Goal: Information Seeking & Learning: Learn about a topic

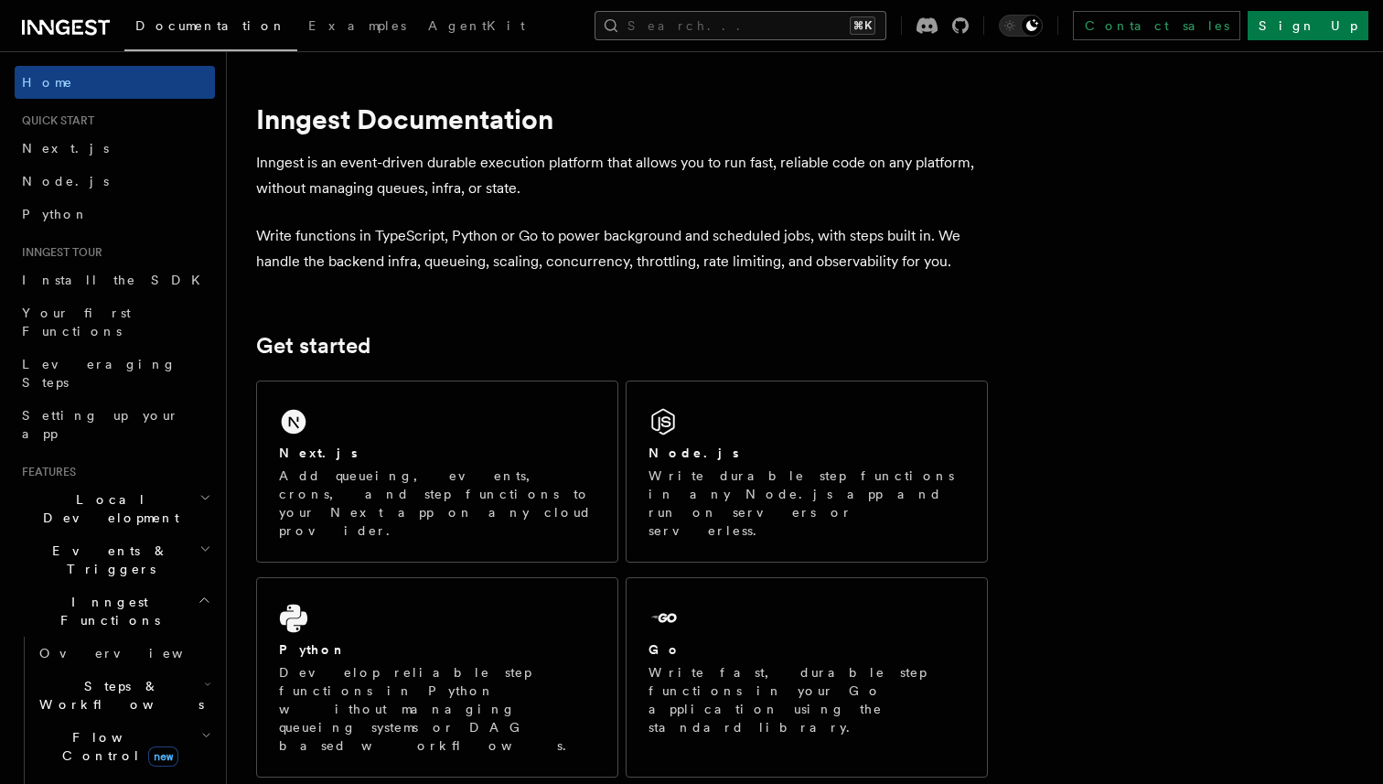
click at [779, 30] on button "Search... ⌘K" at bounding box center [741, 25] width 292 height 29
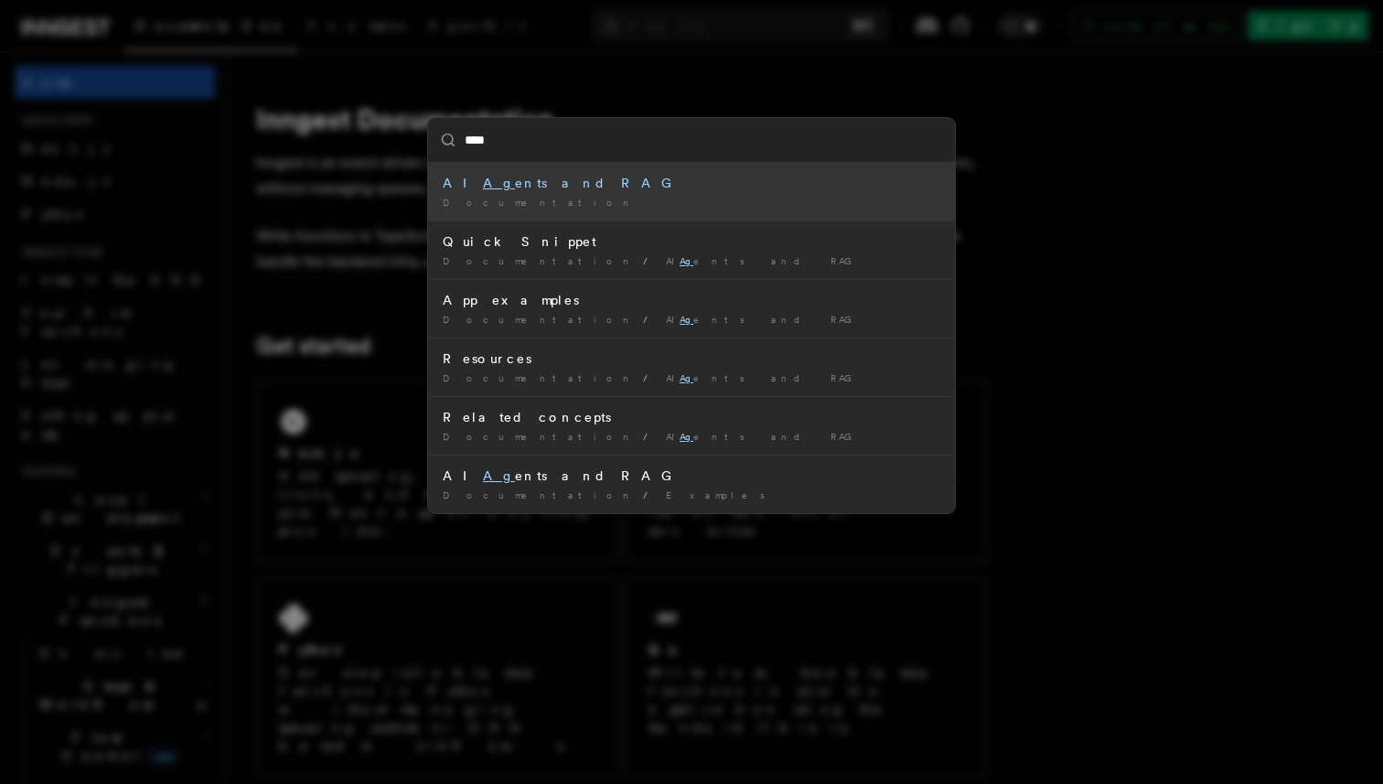
type input "*****"
click at [538, 178] on div "AI Agent s and RAG" at bounding box center [692, 183] width 498 height 18
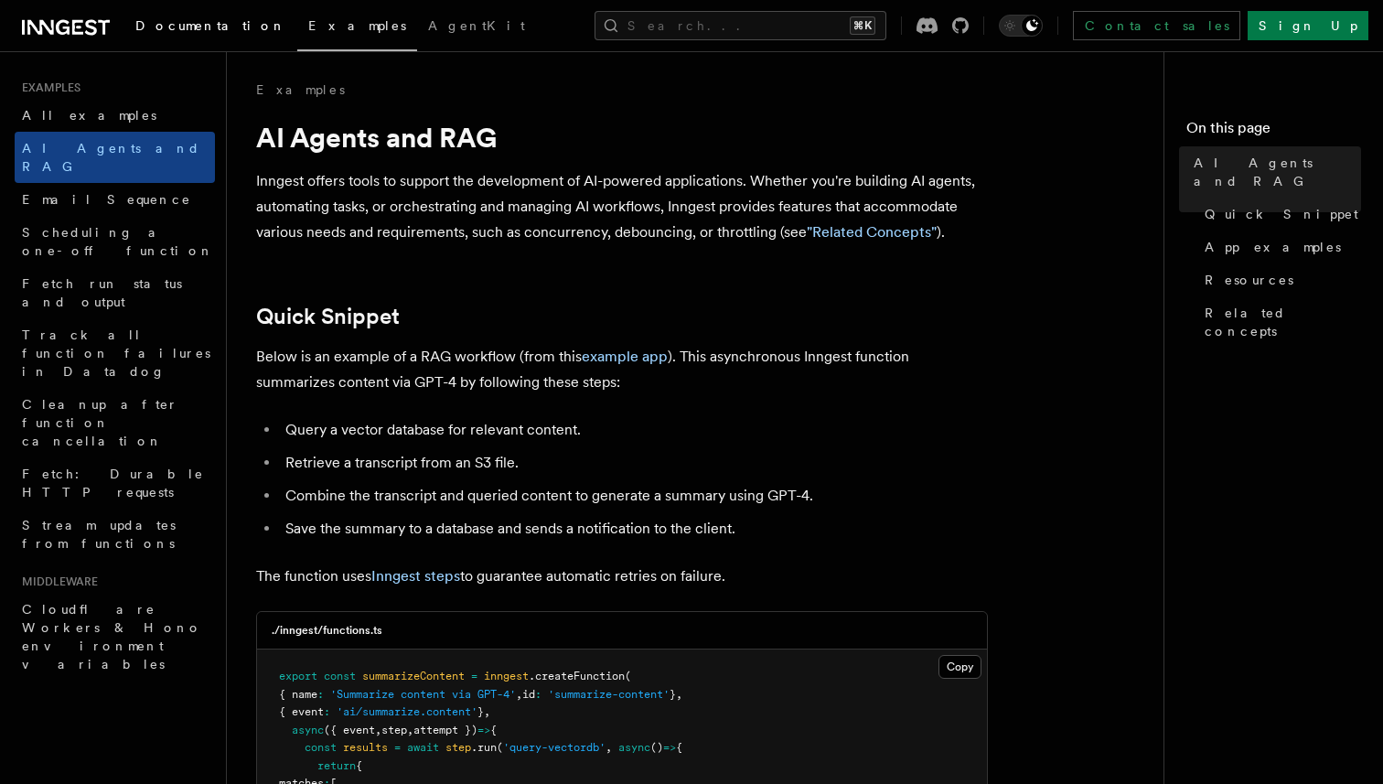
click at [187, 38] on link "Documentation" at bounding box center [210, 27] width 173 height 44
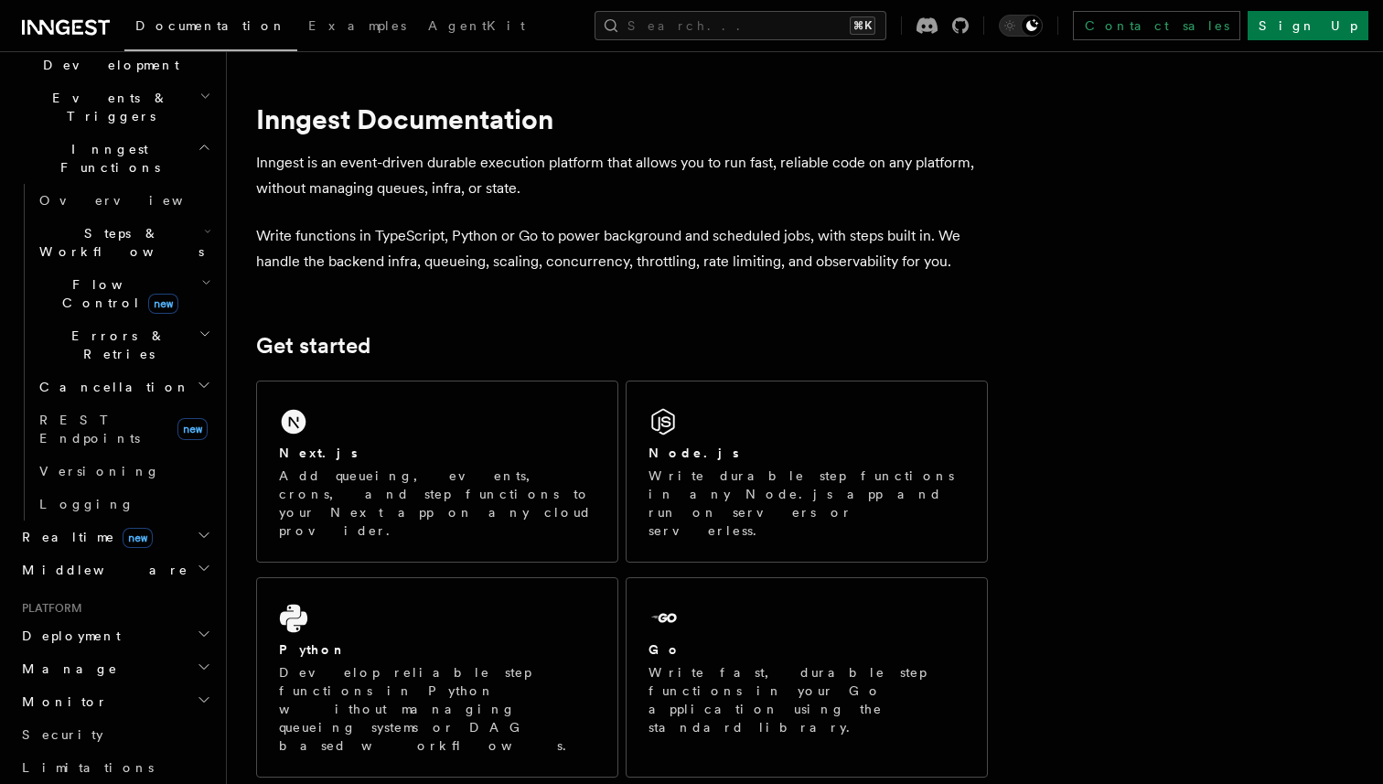
scroll to position [650, 0]
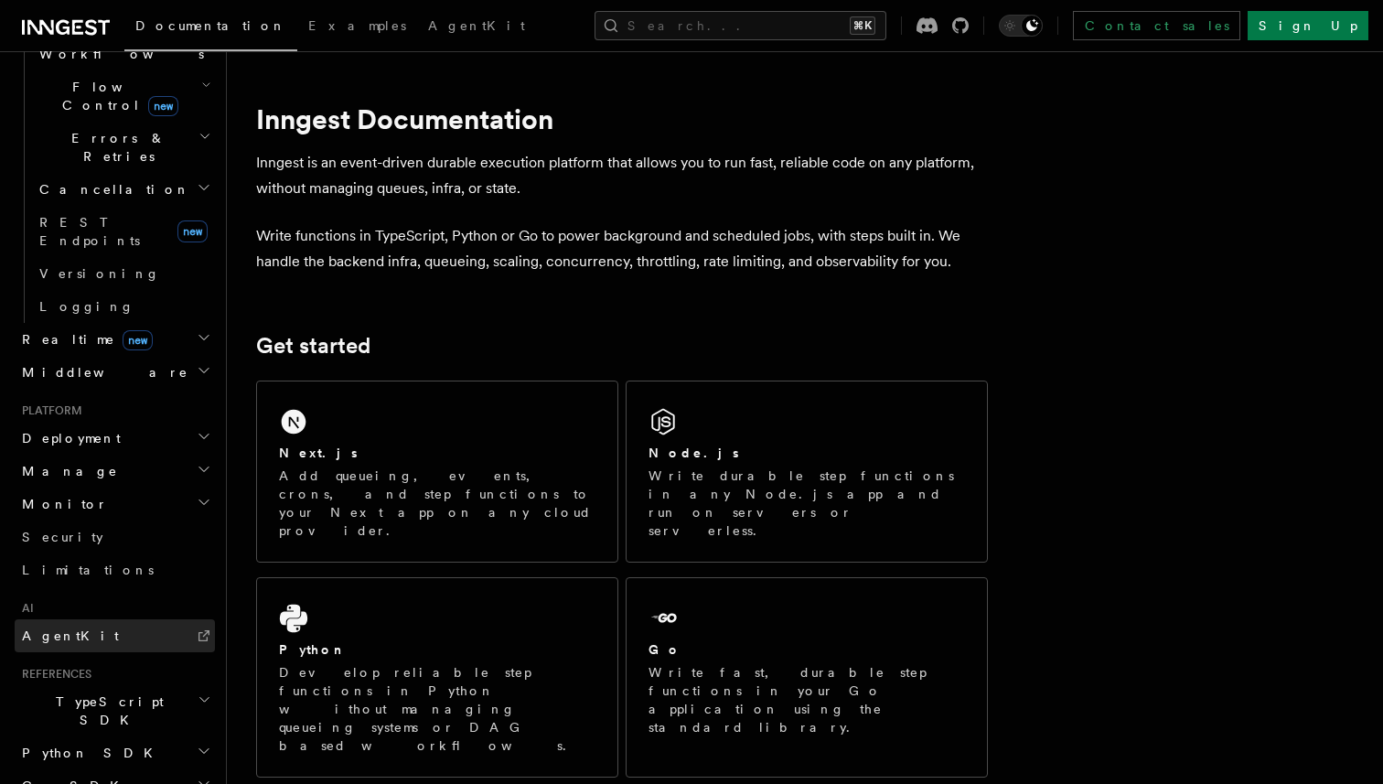
click at [46, 628] on span "AgentKit" at bounding box center [70, 635] width 97 height 15
